Goal: Task Accomplishment & Management: Use online tool/utility

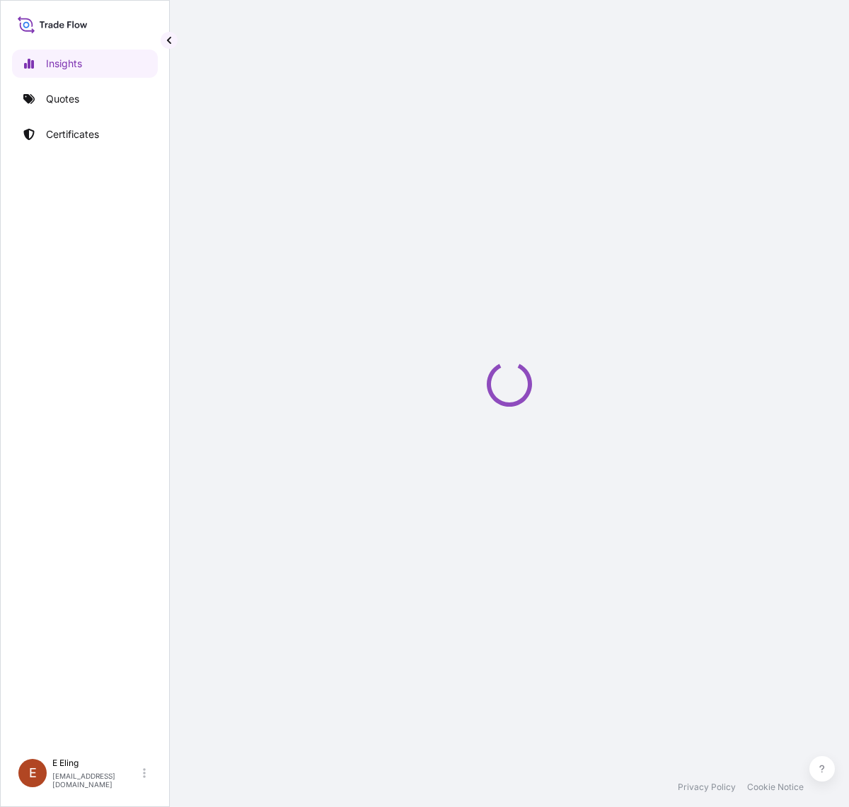
select select "2025"
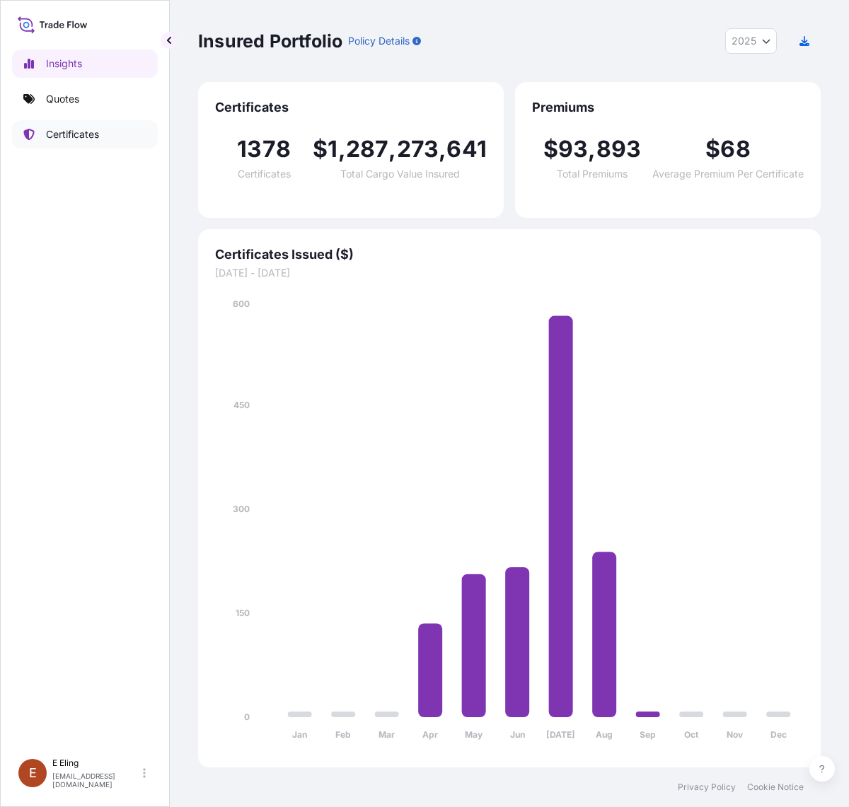
click at [103, 131] on link "Certificates" at bounding box center [85, 134] width 146 height 28
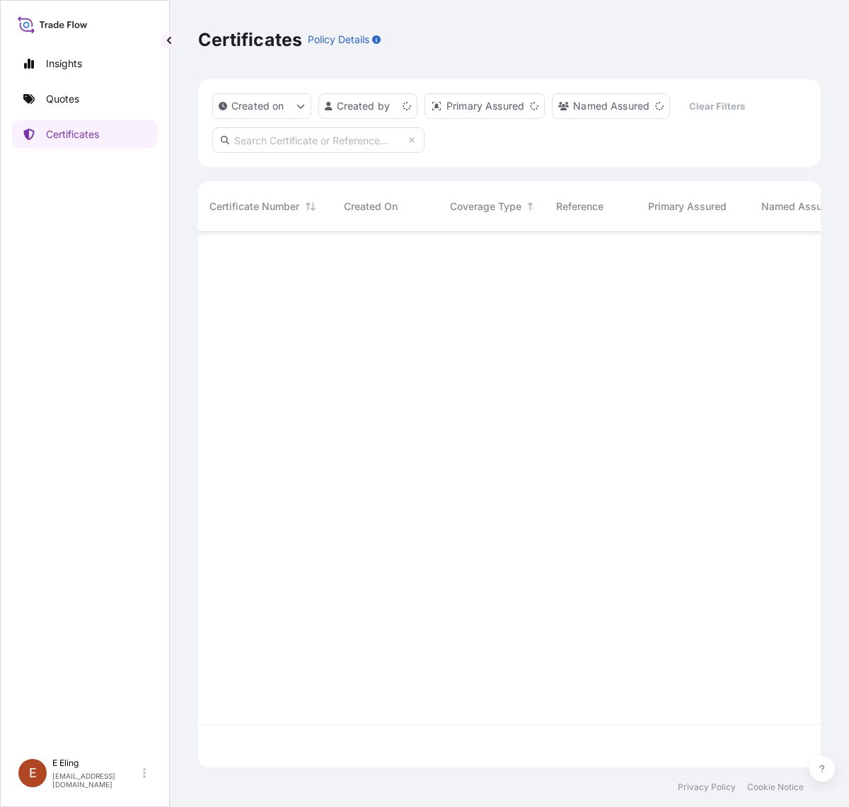
scroll to position [531, 609]
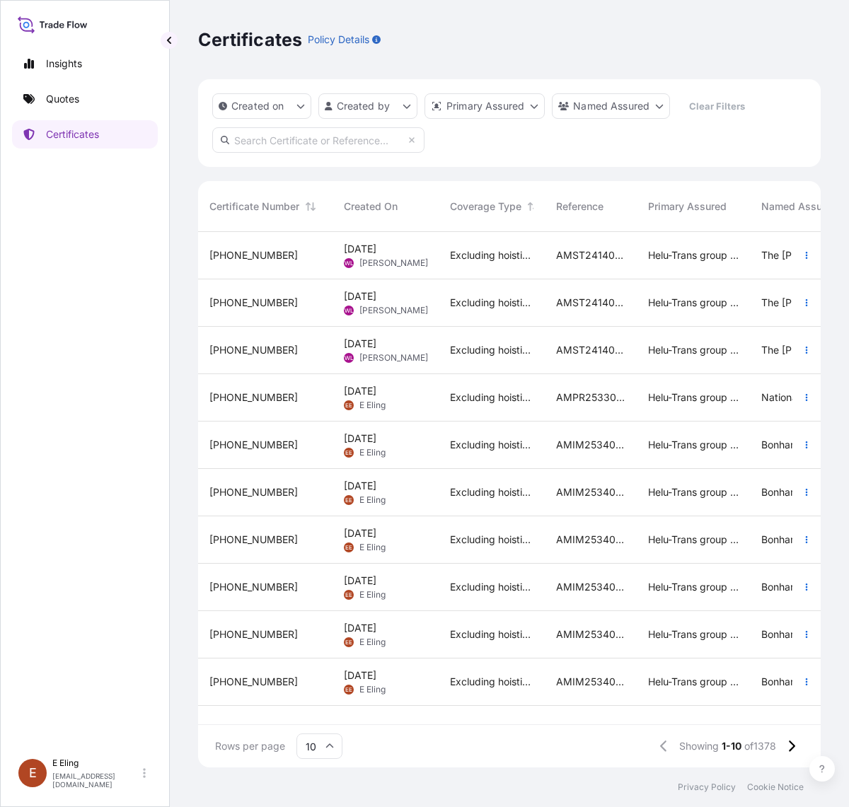
click at [302, 137] on input "text" at bounding box center [318, 139] width 212 height 25
paste input "AMPR253302KTJS-03"
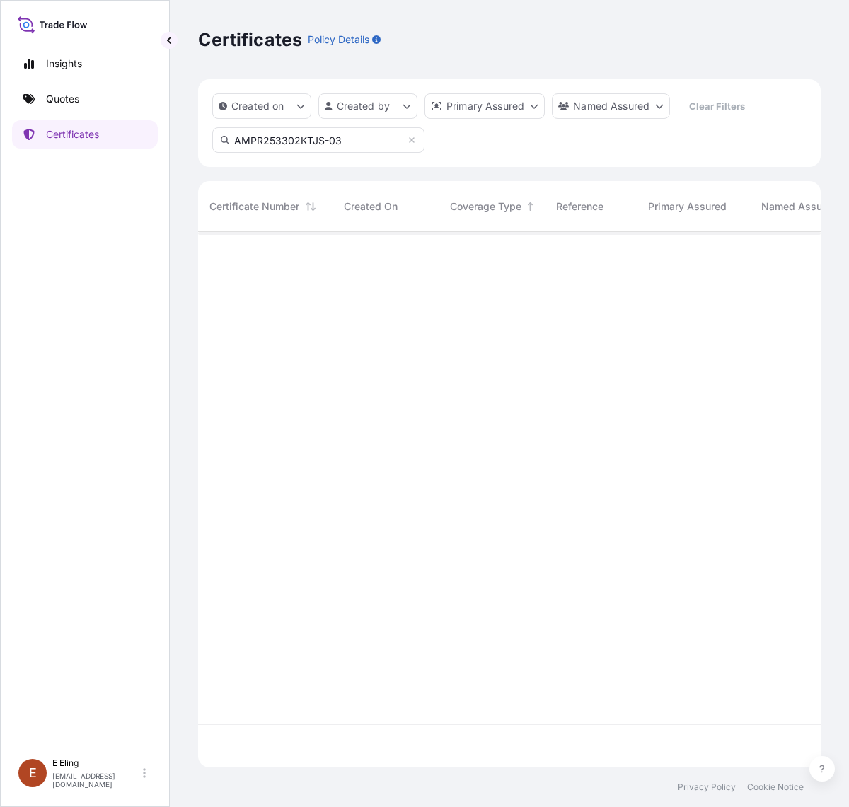
type input "AMPR253302KTJS-03"
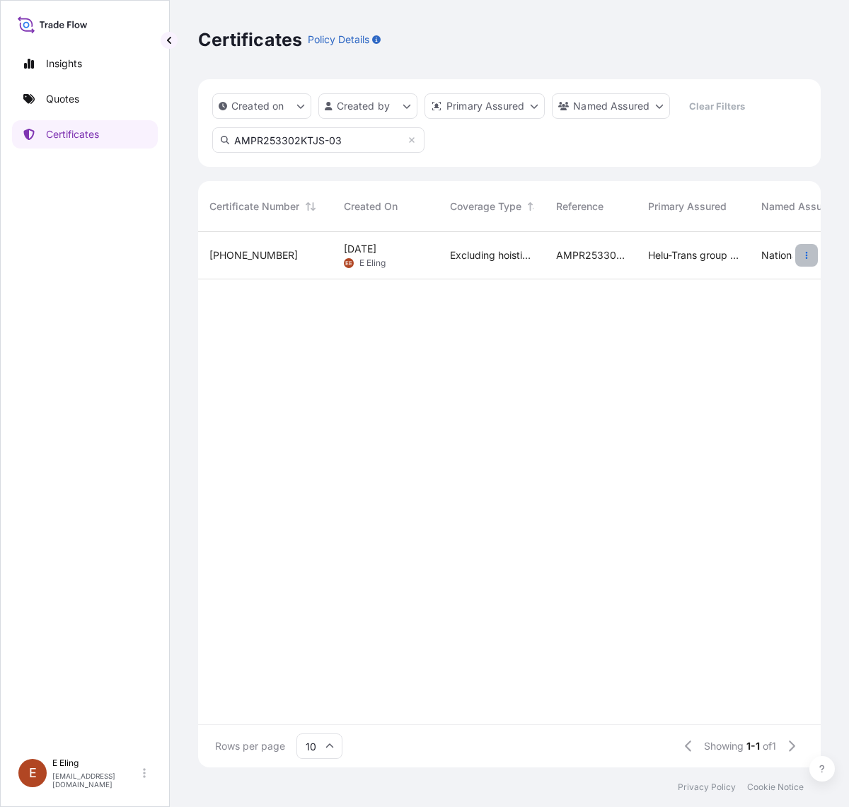
click at [800, 253] on button "button" at bounding box center [806, 255] width 23 height 23
click at [546, 256] on div "AMPR253302KTJS-03" at bounding box center [591, 255] width 92 height 47
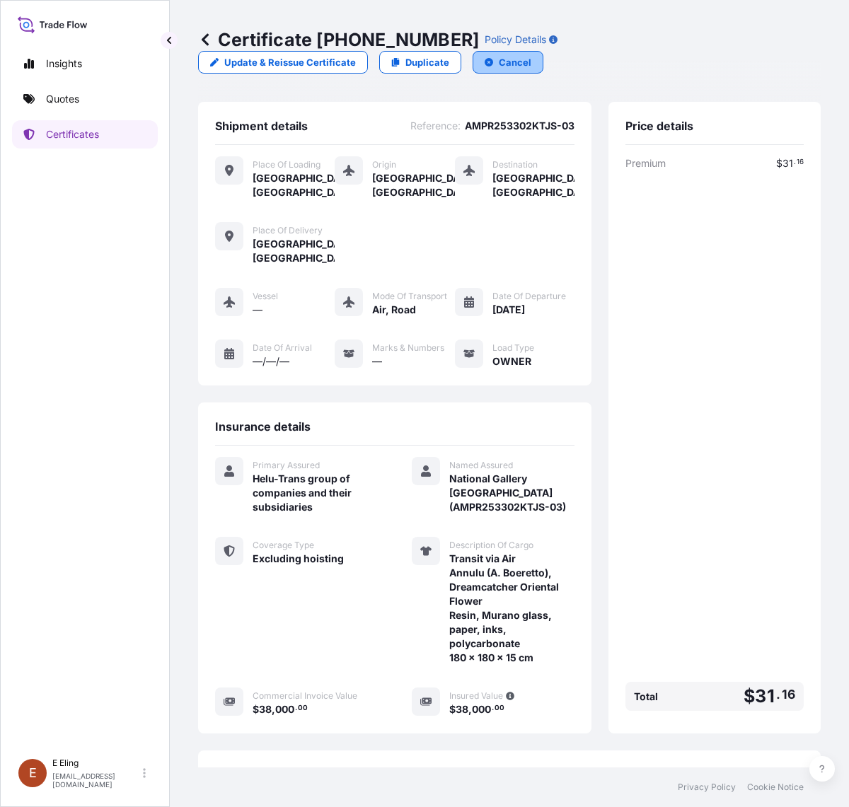
click at [499, 61] on p "Cancel" at bounding box center [515, 62] width 33 height 14
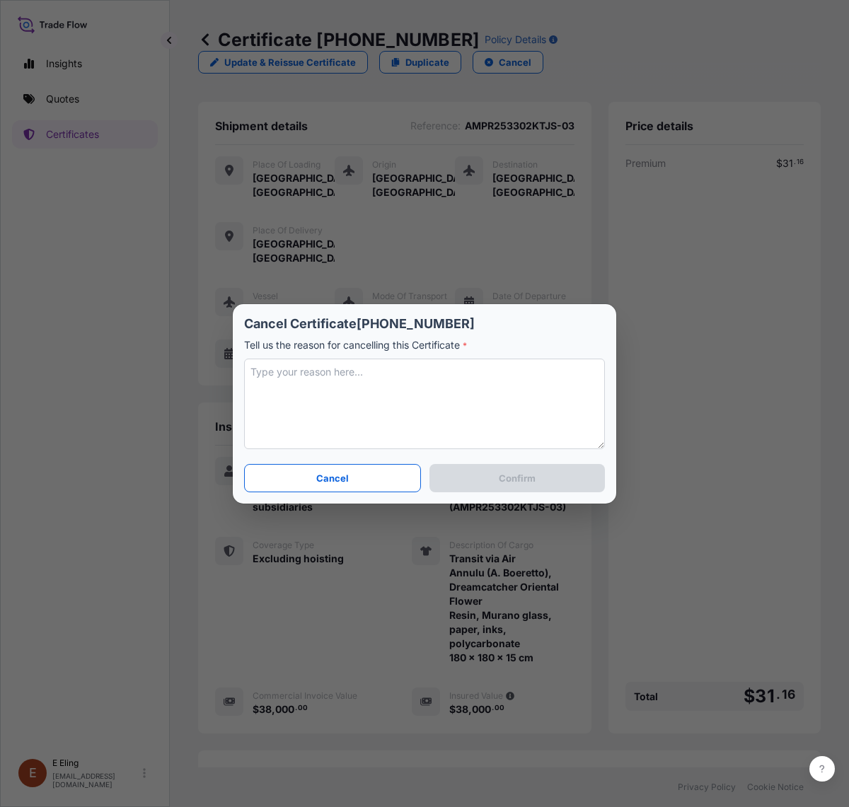
click at [408, 380] on textarea at bounding box center [424, 404] width 361 height 91
click at [425, 383] on textarea "To enrich screen reader interactions, please activate Accessibility in Grammarl…" at bounding box center [424, 404] width 361 height 91
click at [322, 379] on textarea "To enrich screen reader interactions, please activate Accessibility in Grammarl…" at bounding box center [424, 404] width 361 height 91
paste textarea "We will not be the party to provide coverage for this shipment."
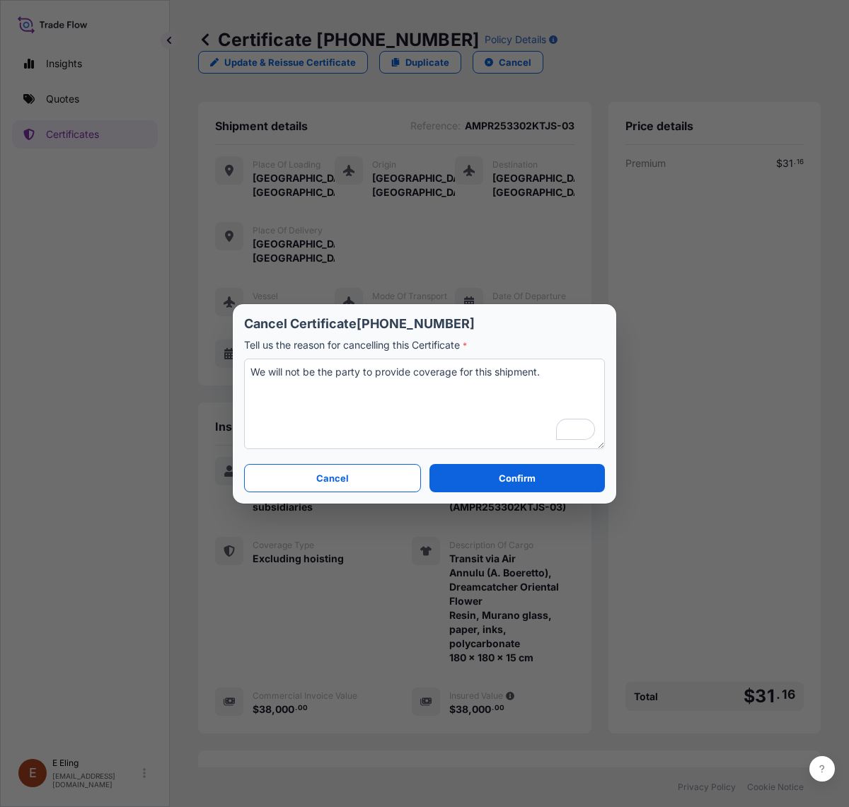
click at [561, 386] on textarea "We will not be the party to provide coverage for this shipment." at bounding box center [424, 404] width 361 height 91
type textarea "We will not be the party to provide coverage for this shipment."
click at [534, 485] on p "Confirm" at bounding box center [517, 478] width 37 height 14
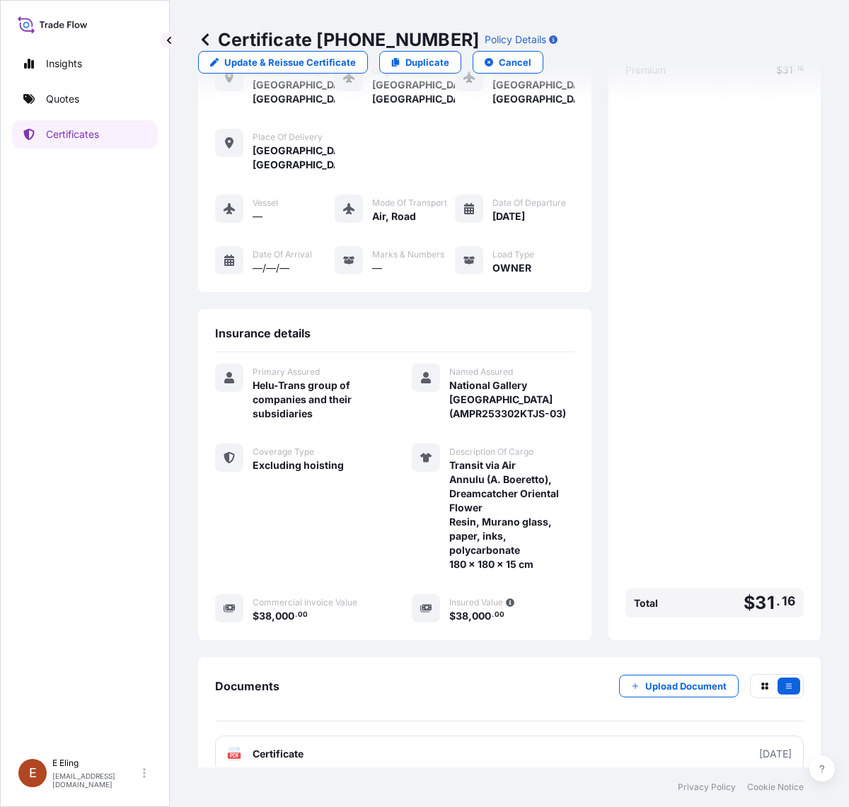
scroll to position [170, 0]
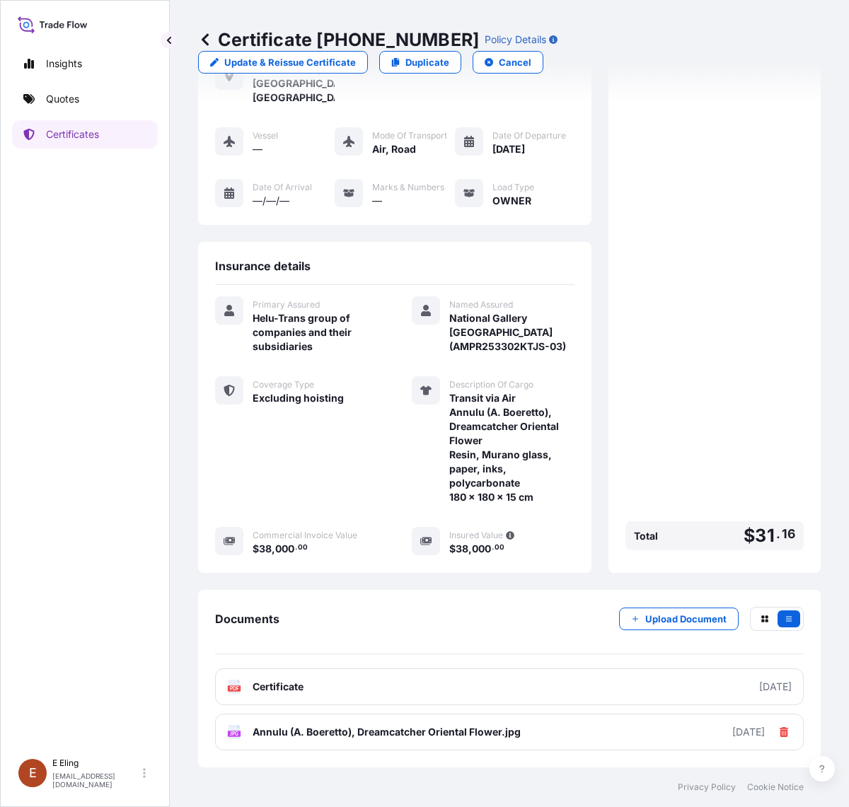
click at [477, 622] on div "Documents Upload Document" at bounding box center [509, 630] width 589 height 47
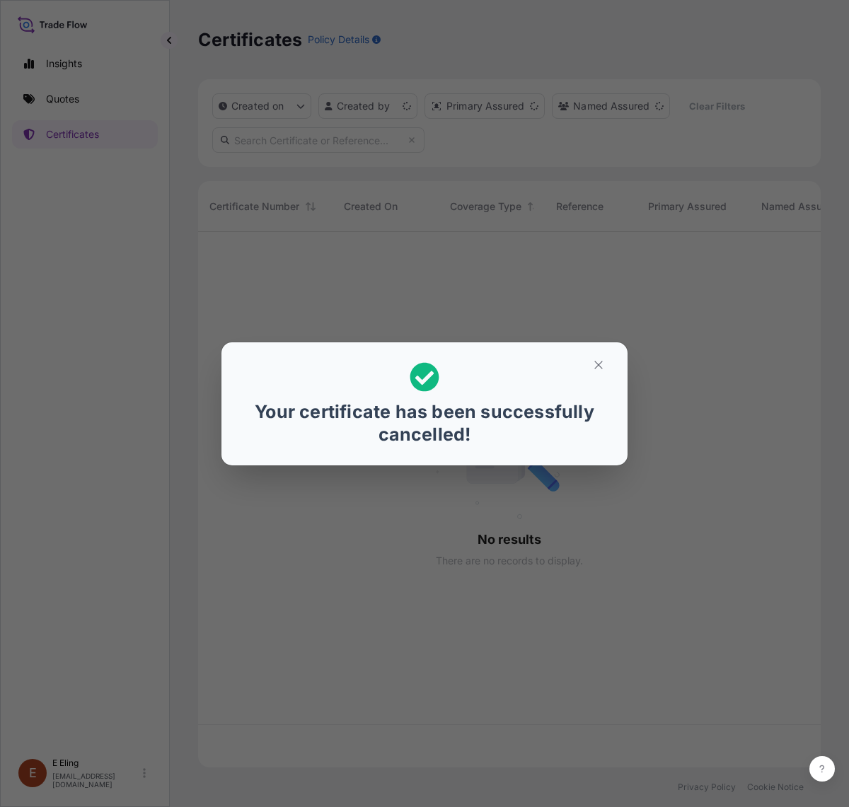
scroll to position [531, 609]
click at [602, 364] on icon "button" at bounding box center [598, 365] width 13 height 13
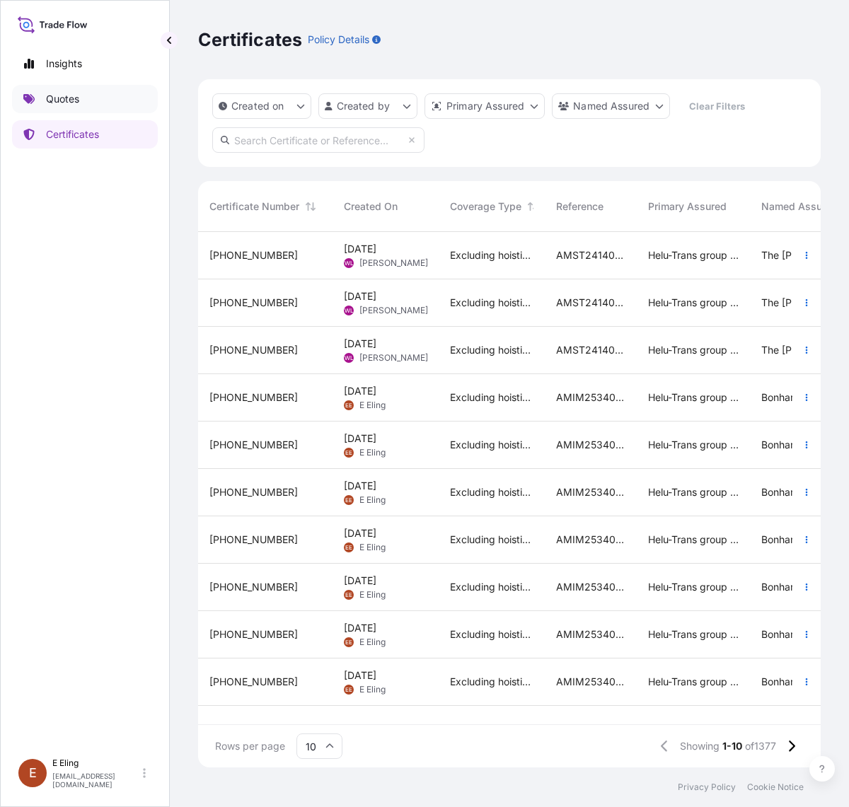
click at [73, 95] on p "Quotes" at bounding box center [62, 99] width 33 height 14
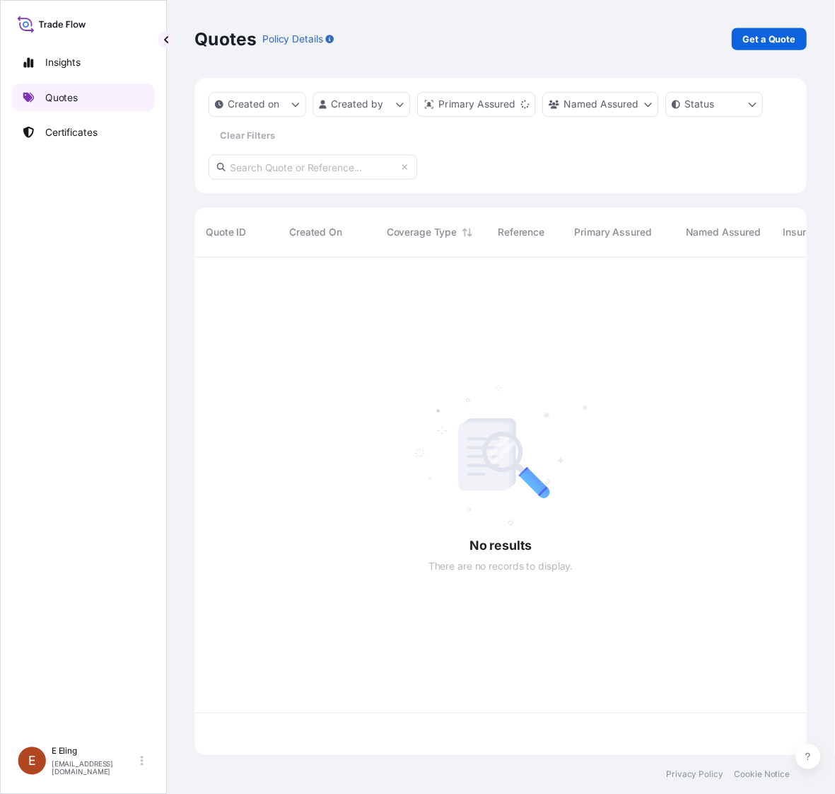
scroll to position [500, 609]
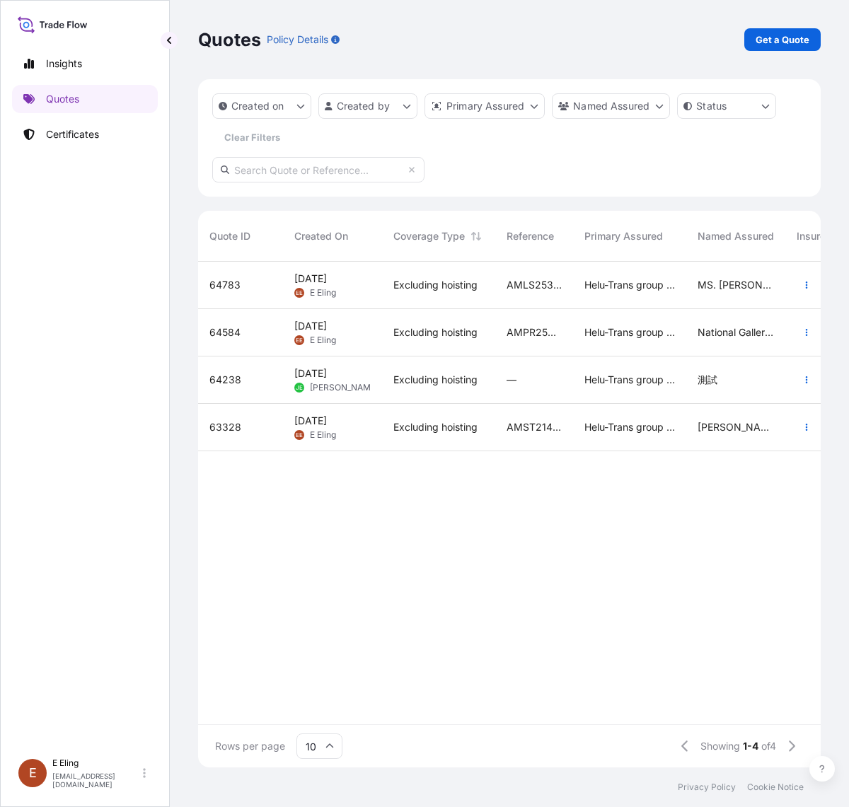
click at [485, 594] on div "64783 [DATE] [PERSON_NAME] Excluding hoisting AMLS253528JSCW Helu-Trans group o…" at bounding box center [827, 493] width 1259 height 463
click at [487, 349] on div "Excluding hoisting" at bounding box center [438, 332] width 113 height 47
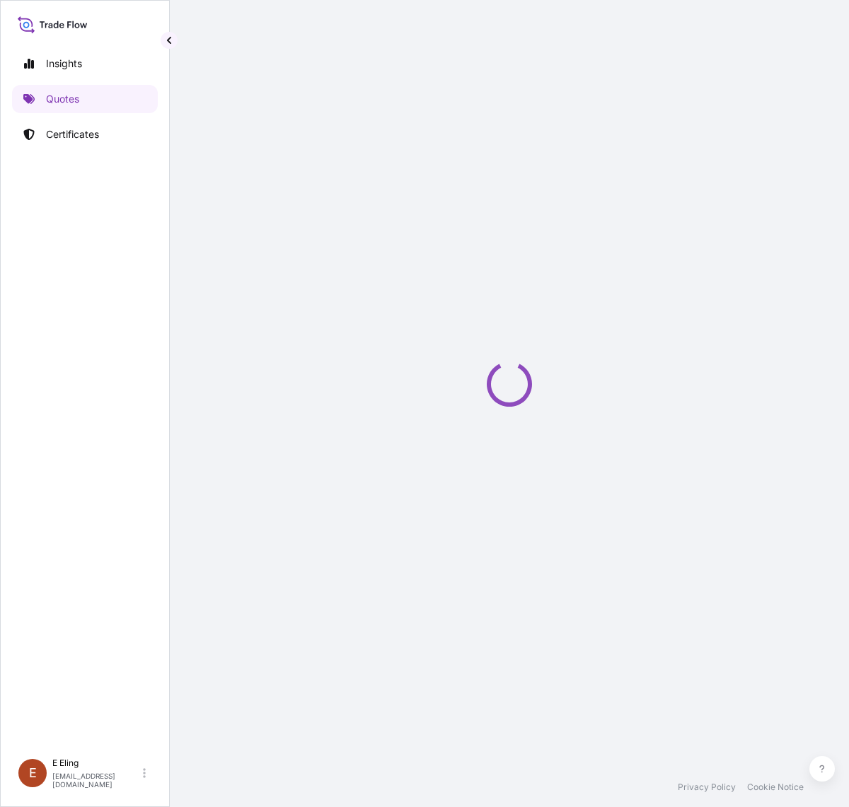
select select "Road / [GEOGRAPHIC_DATA]"
select select "AIR"
select select "Road / [GEOGRAPHIC_DATA]"
select select "Transit"
select select "[GEOGRAPHIC_DATA]"
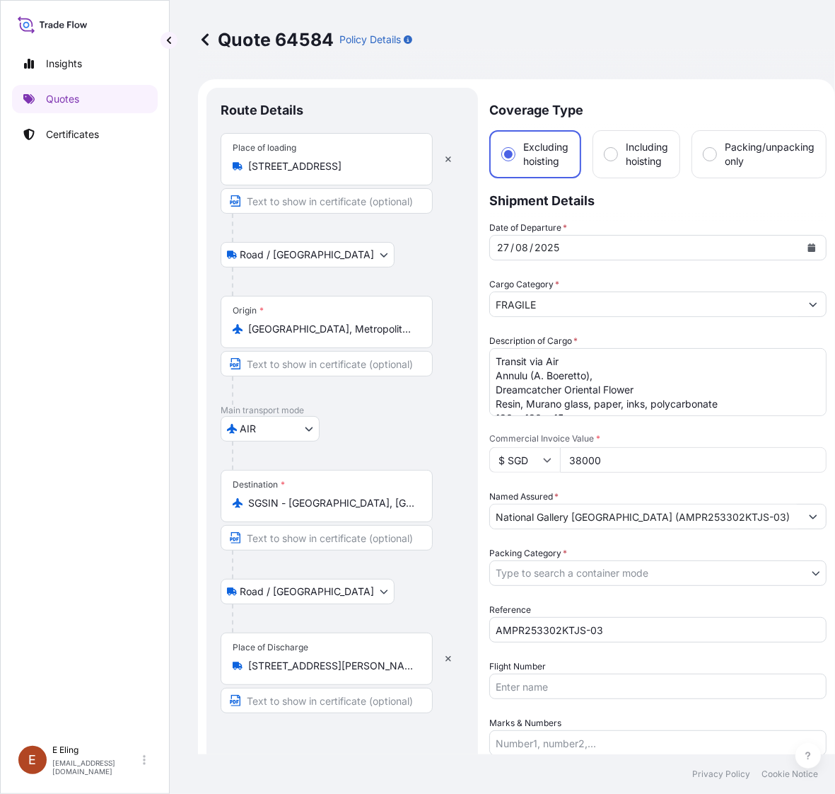
click at [207, 39] on icon at bounding box center [205, 40] width 14 height 14
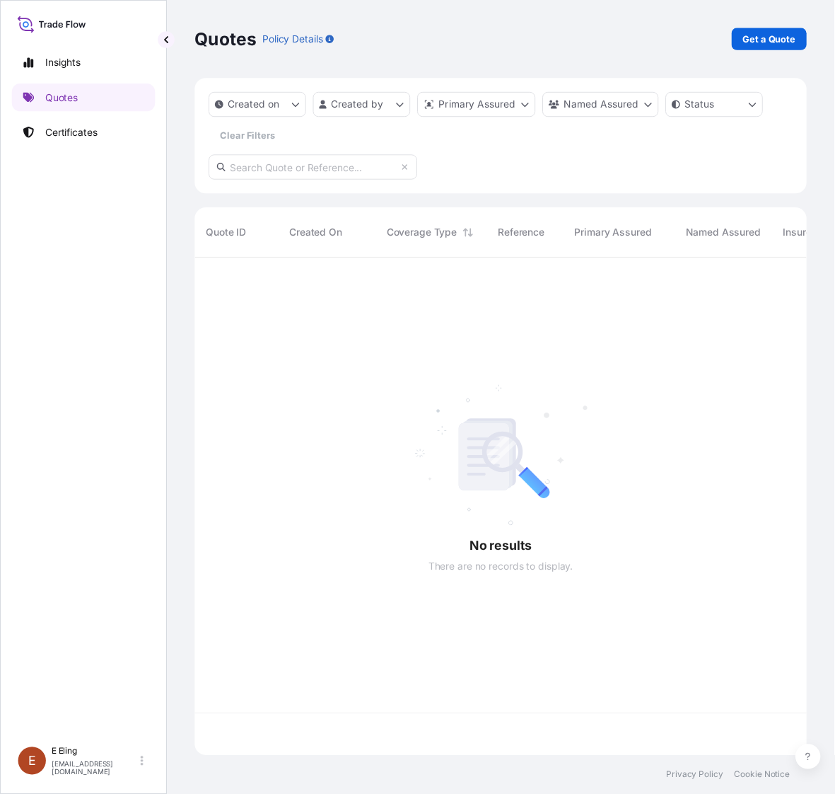
scroll to position [500, 609]
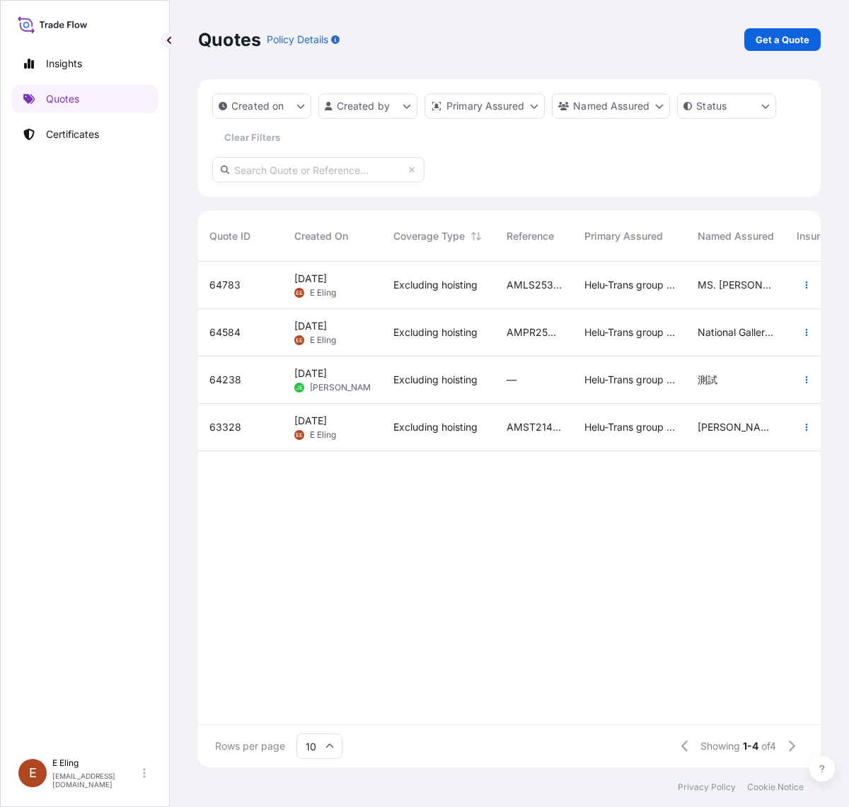
drag, startPoint x: 469, startPoint y: 594, endPoint x: 468, endPoint y: 580, distance: 14.2
click at [469, 594] on div "64783 [DATE] [PERSON_NAME] Excluding hoisting AMLS253528JSCW Helu-Trans group o…" at bounding box center [827, 493] width 1259 height 463
click at [407, 303] on div "Excluding hoisting" at bounding box center [438, 285] width 113 height 47
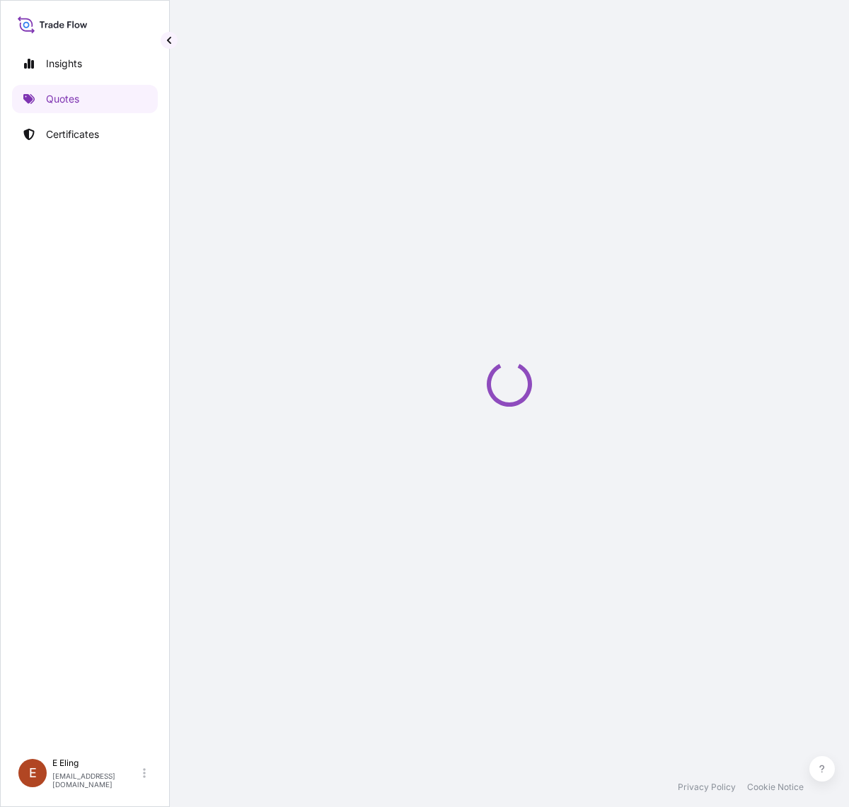
select select "LAND"
select select "Transit"
select select "[GEOGRAPHIC_DATA]"
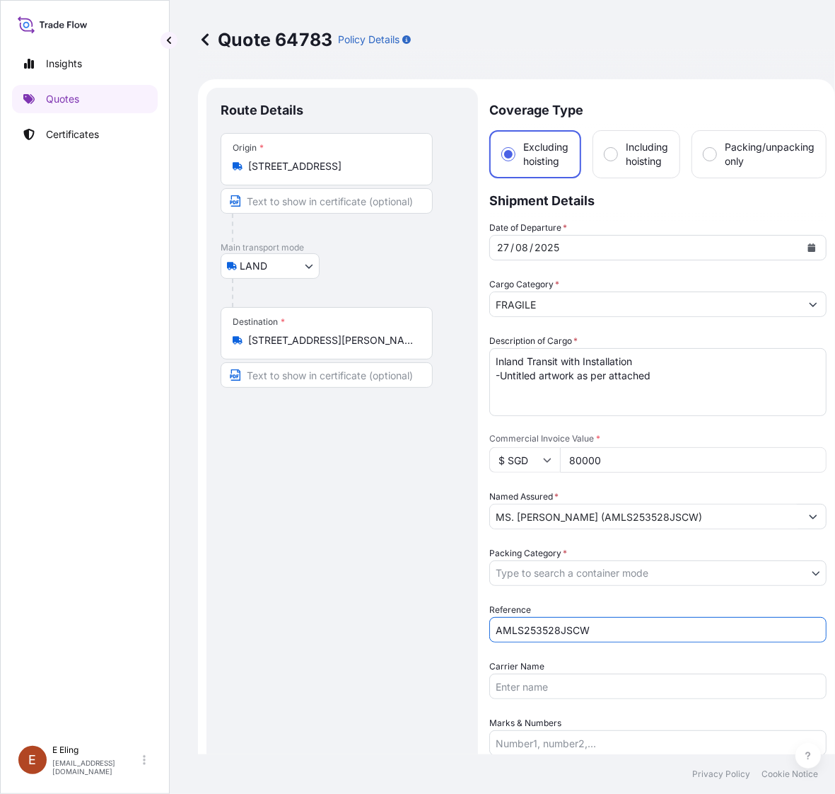
click at [591, 622] on input "AMLS253528JSCW" at bounding box center [657, 629] width 337 height 25
drag, startPoint x: 598, startPoint y: 631, endPoint x: 457, endPoint y: 632, distance: 141.5
click at [457, 632] on form "Route Details Place of loading Road / Inland Road / Inland Origin * [STREET_ADD…" at bounding box center [516, 530] width 637 height 903
drag, startPoint x: 249, startPoint y: 523, endPoint x: 337, endPoint y: 228, distance: 307.9
click at [252, 517] on div "Route Details Place of loading Road / [GEOGRAPHIC_DATA] / Inland Origin * [STRE…" at bounding box center [342, 531] width 243 height 858
